Goal: Download file/media

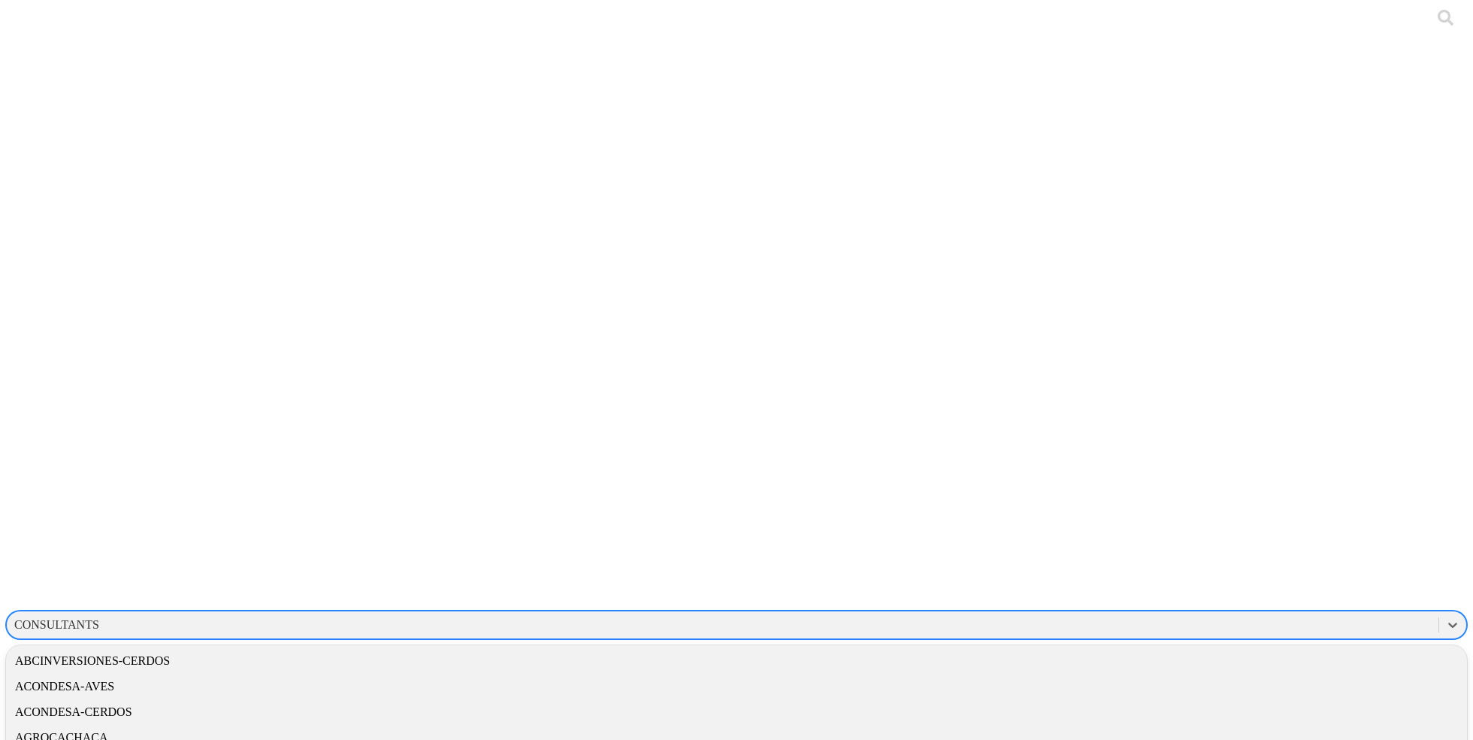
click at [1188, 613] on div "CONSULTANTS" at bounding box center [723, 624] width 1432 height 23
type input "santa"
click at [1259, 699] on div "SANTACLARA" at bounding box center [736, 712] width 1461 height 26
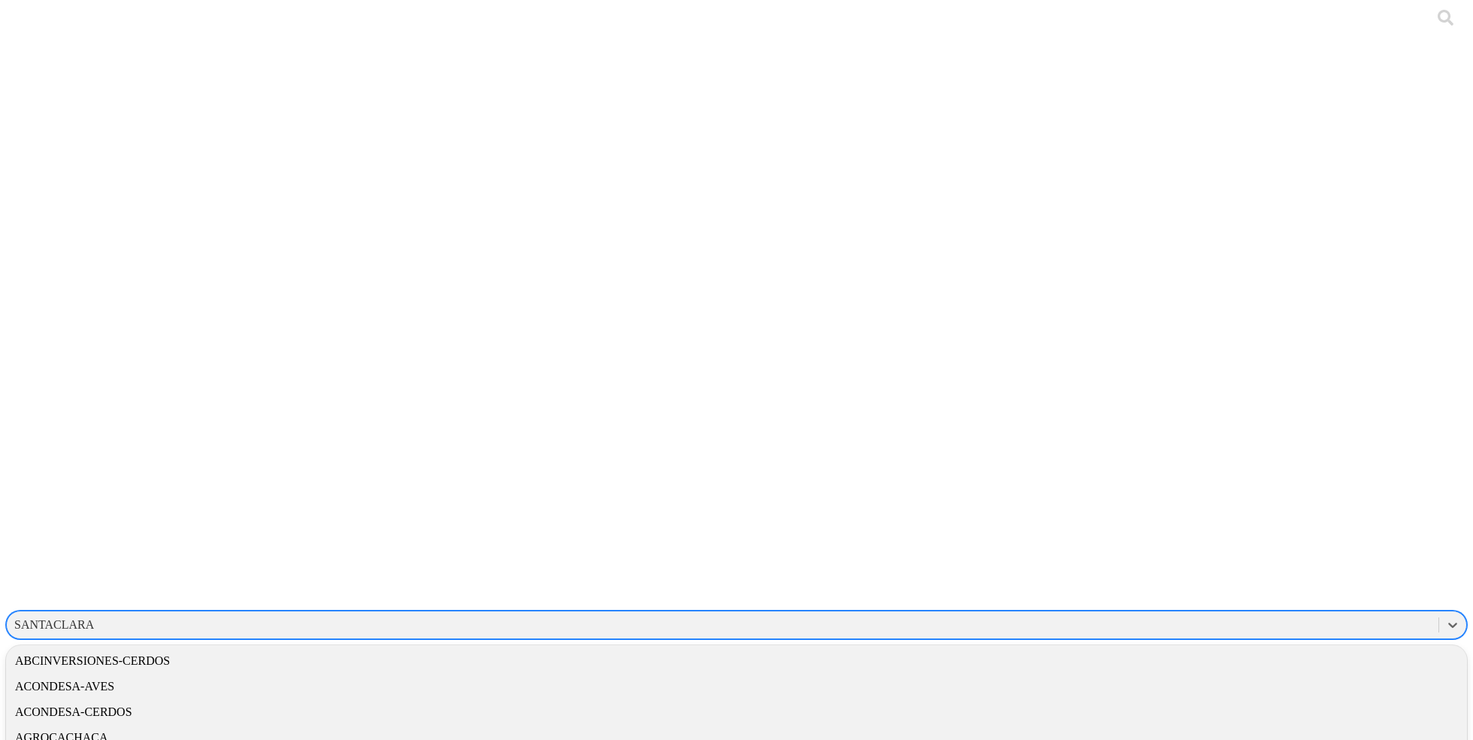
click at [1124, 613] on div "SANTACLARA" at bounding box center [723, 624] width 1432 height 23
type input "m"
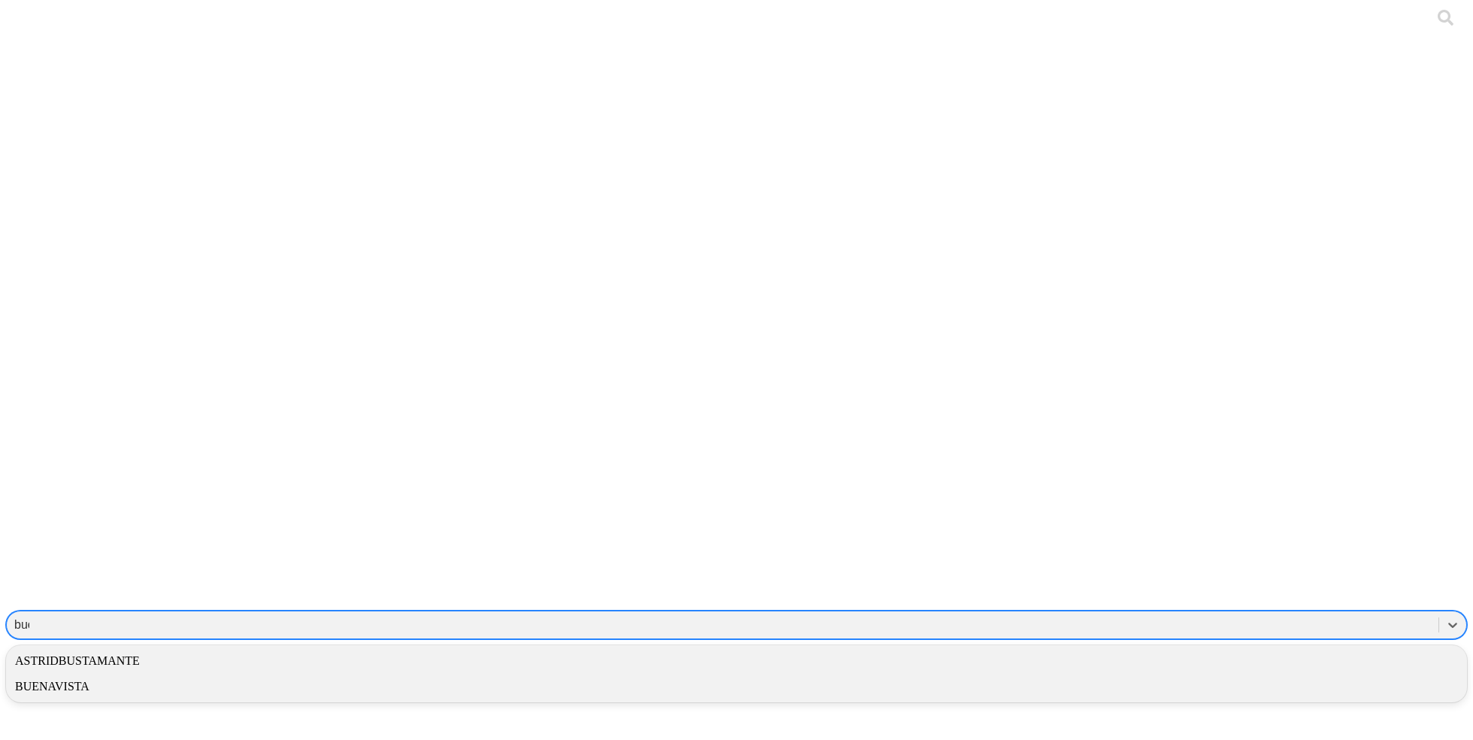
type input "buen"
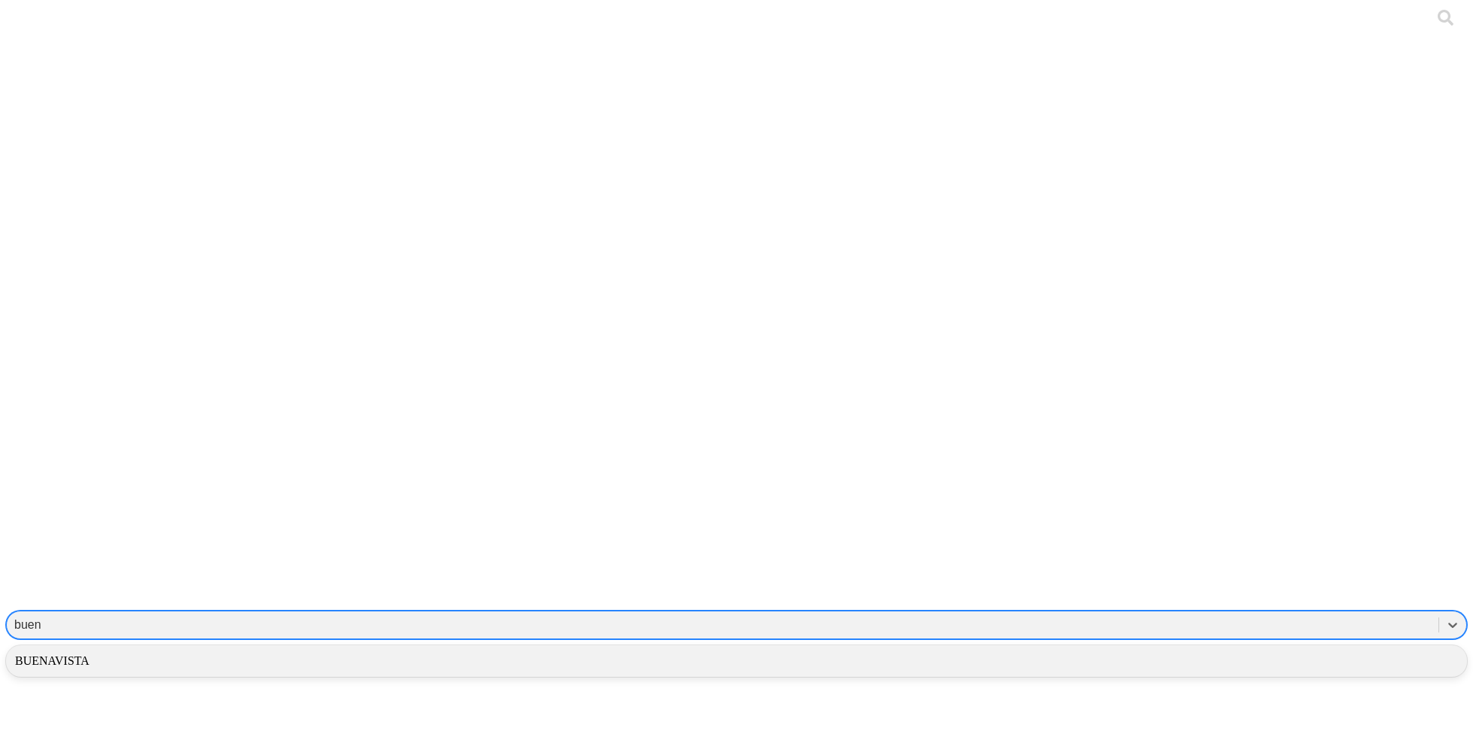
click at [1255, 648] on div "BUENAVISTA" at bounding box center [736, 661] width 1461 height 26
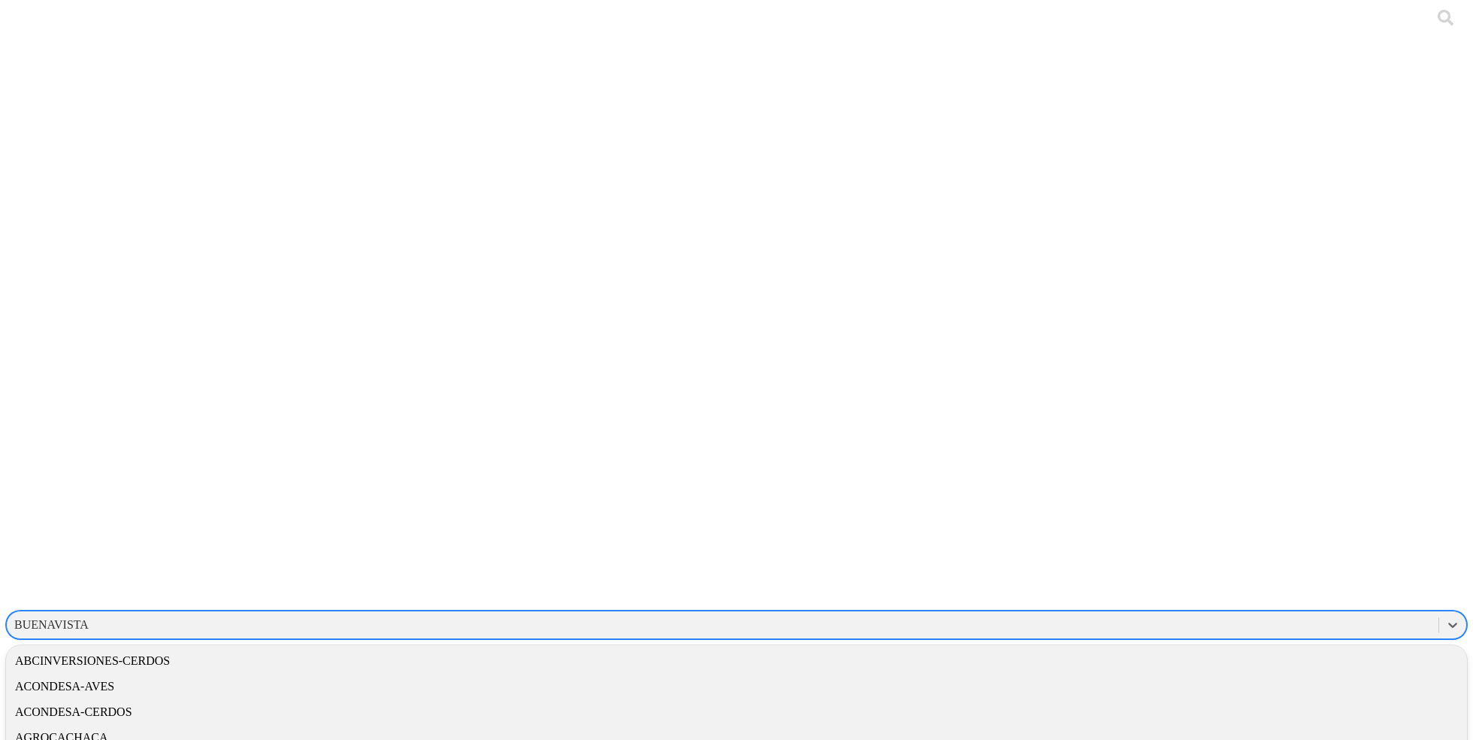
click at [1200, 613] on div "BUENAVISTA" at bounding box center [723, 624] width 1432 height 23
type input "G"
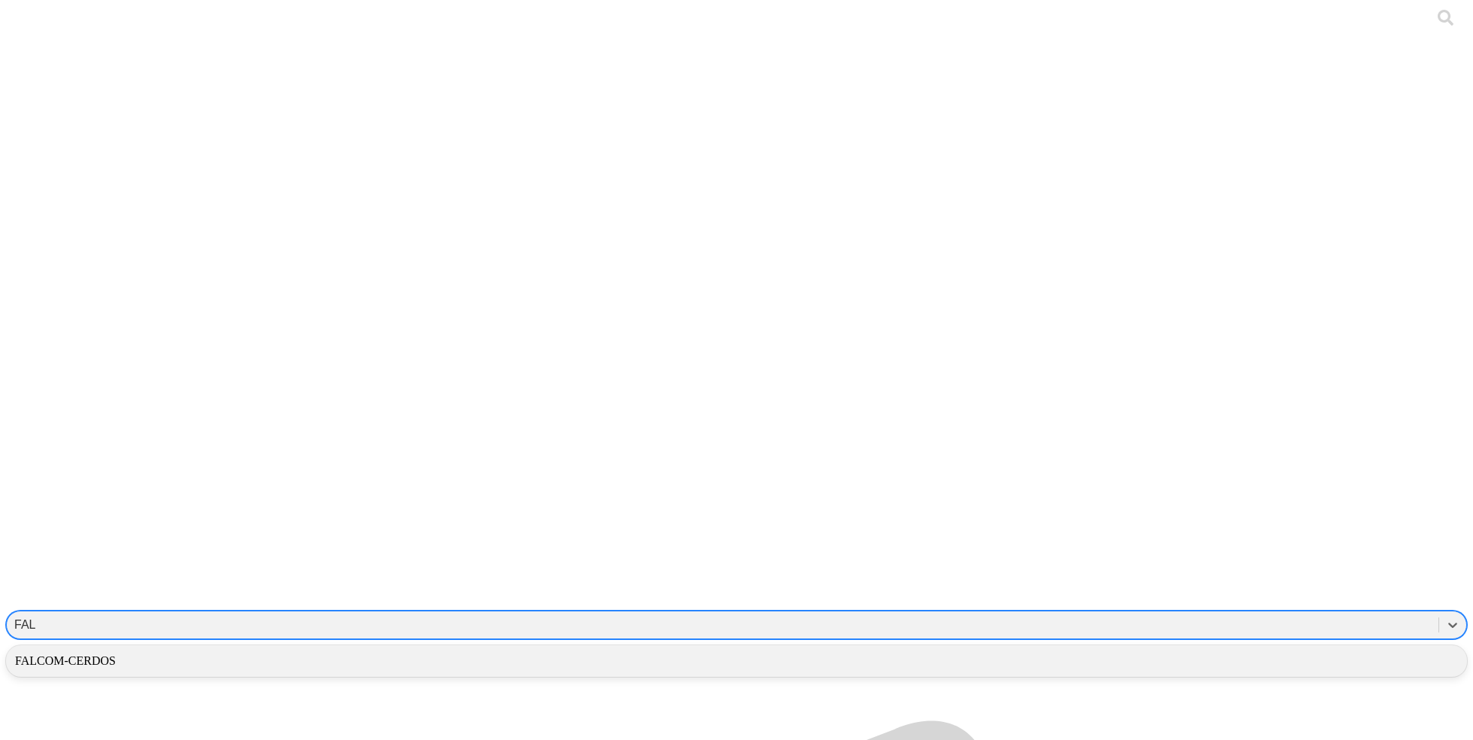
type input "FALC"
click at [1210, 648] on div "FALCOM-CERDOS" at bounding box center [736, 661] width 1461 height 26
